Goal: Information Seeking & Learning: Learn about a topic

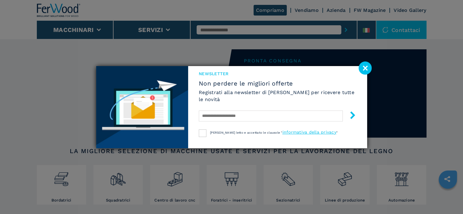
click at [368, 70] on image at bounding box center [365, 68] width 13 height 13
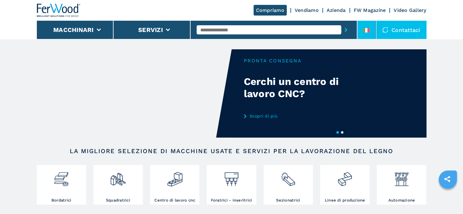
drag, startPoint x: 366, startPoint y: 28, endPoint x: 361, endPoint y: 34, distance: 8.6
click at [367, 28] on li at bounding box center [367, 30] width 18 height 18
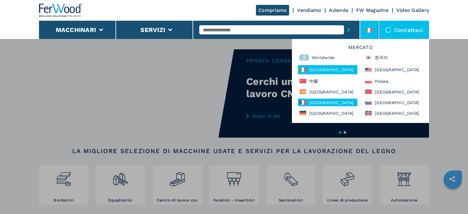
click at [324, 101] on div "[GEOGRAPHIC_DATA]" at bounding box center [327, 103] width 59 height 8
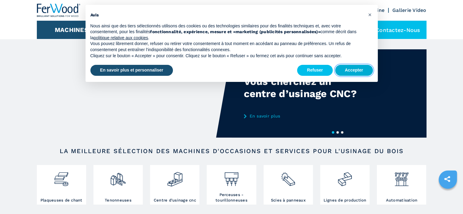
click at [364, 69] on button "Accepter" at bounding box center [354, 70] width 38 height 11
click at [79, 31] on button "Machines" at bounding box center [72, 29] width 34 height 7
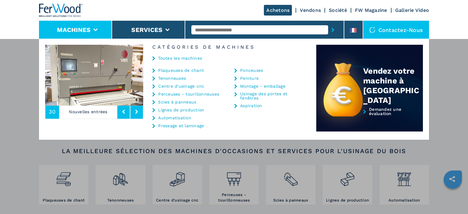
click at [187, 69] on link "Plaqueuses de chant" at bounding box center [181, 70] width 46 height 4
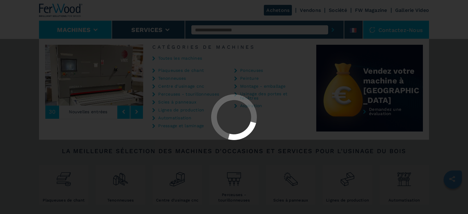
select select "**********"
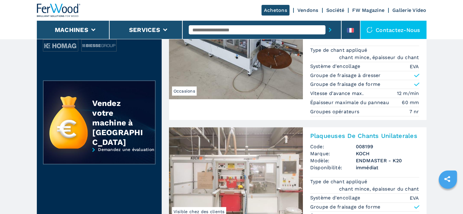
scroll to position [335, 0]
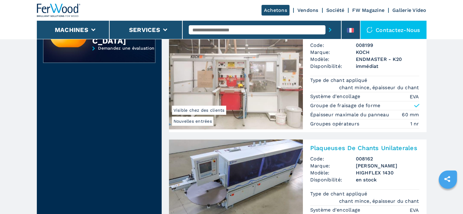
click at [285, 160] on img at bounding box center [236, 192] width 134 height 104
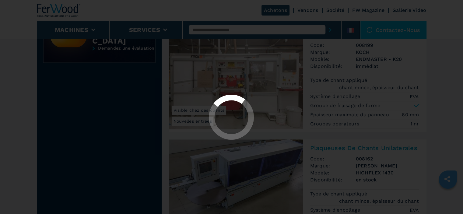
scroll to position [305, 0]
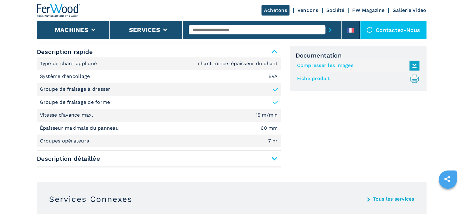
scroll to position [274, 0]
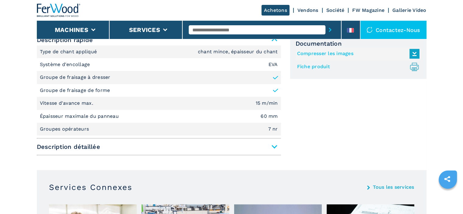
click at [270, 150] on span "Description détaillée" at bounding box center [159, 146] width 244 height 11
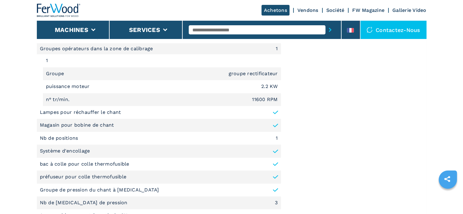
scroll to position [457, 0]
